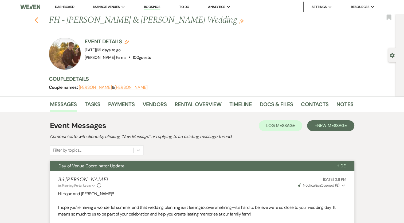
click at [37, 21] on use "button" at bounding box center [35, 20] width 3 height 6
select select "8"
select select "5"
select select "8"
select select "5"
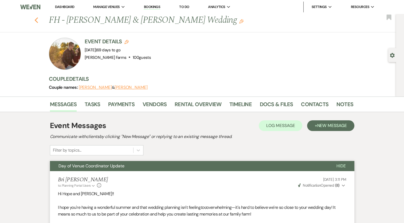
select select "8"
select select "5"
select select "8"
select select "1"
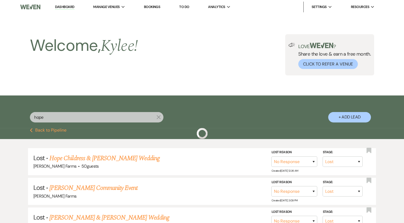
scroll to position [113, 0]
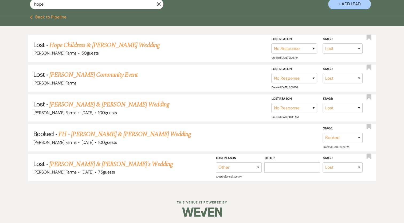
click at [33, 17] on button "Previous Back to Pipeline" at bounding box center [48, 17] width 37 height 4
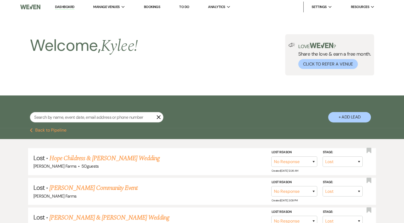
select select "4"
